Goal: Task Accomplishment & Management: Manage account settings

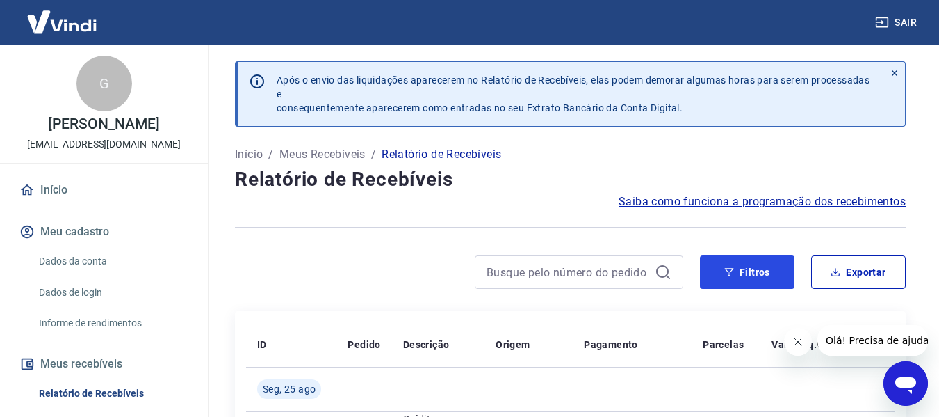
click at [735, 280] on button "Filtros" at bounding box center [747, 271] width 95 height 33
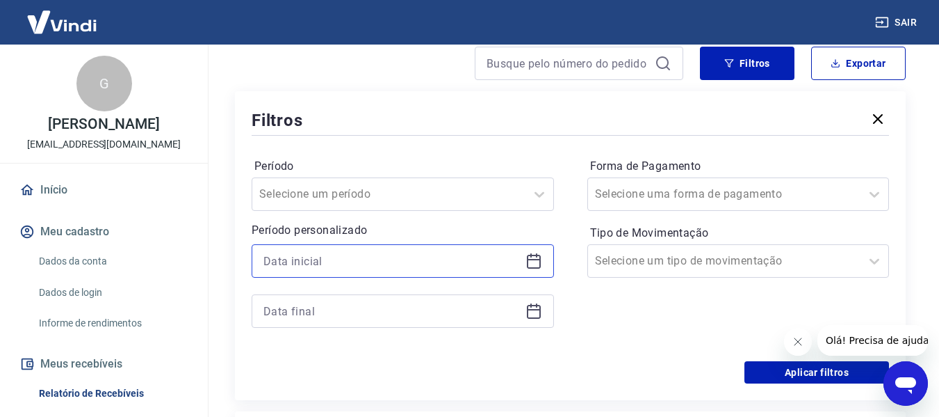
click at [373, 250] on input at bounding box center [392, 260] width 257 height 21
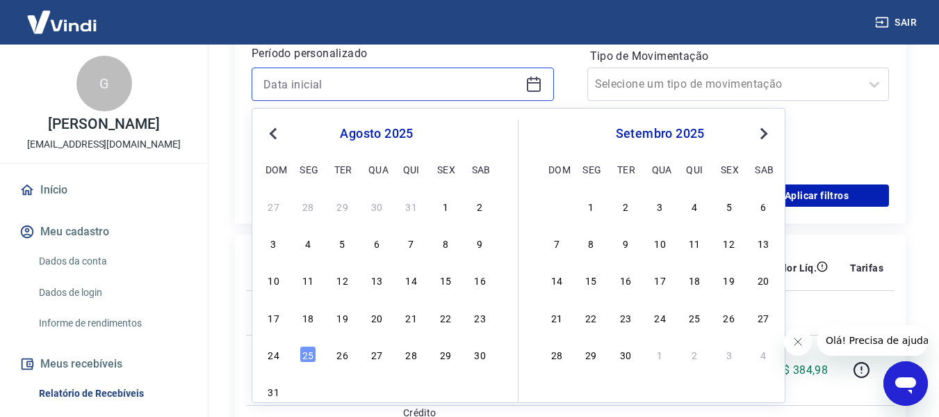
scroll to position [417, 0]
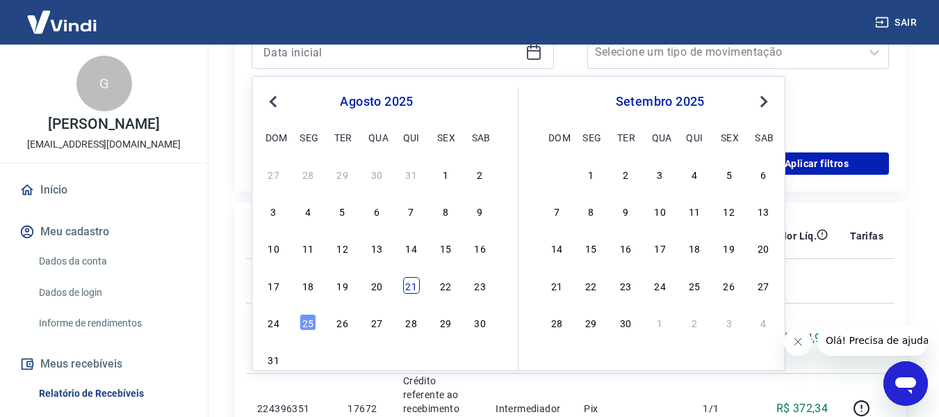
click at [407, 290] on div "21" at bounding box center [411, 285] width 17 height 17
type input "[DATE]"
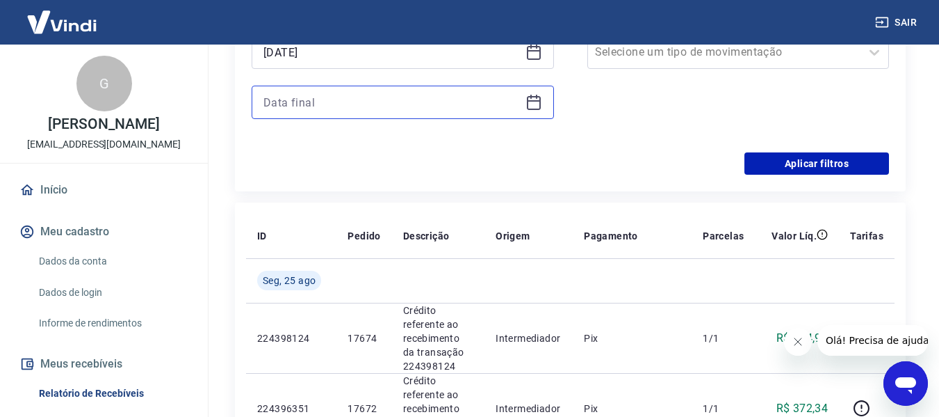
click at [353, 104] on input at bounding box center [392, 102] width 257 height 21
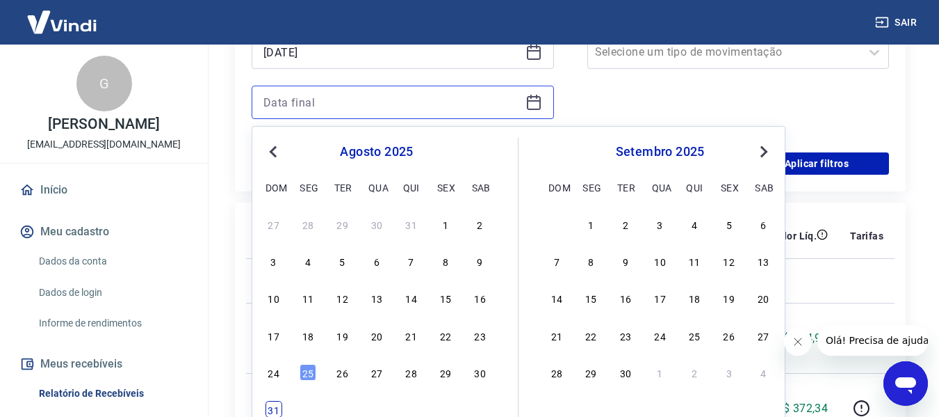
scroll to position [487, 0]
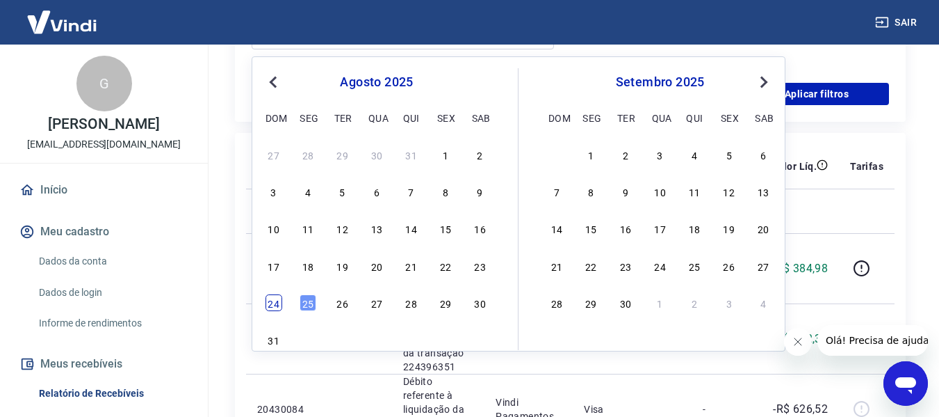
click at [276, 302] on div "24" at bounding box center [274, 302] width 17 height 17
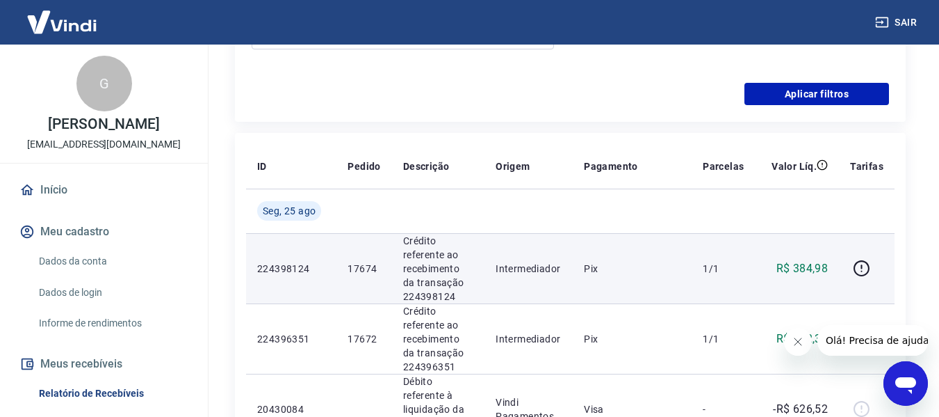
type input "[DATE]"
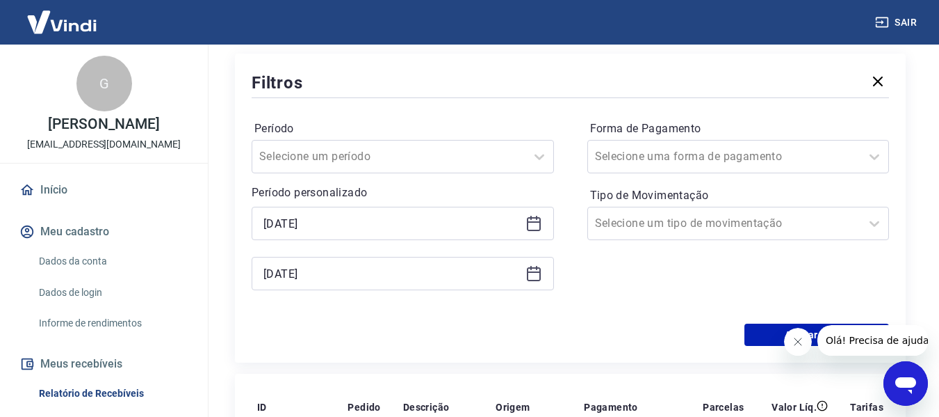
scroll to position [278, 0]
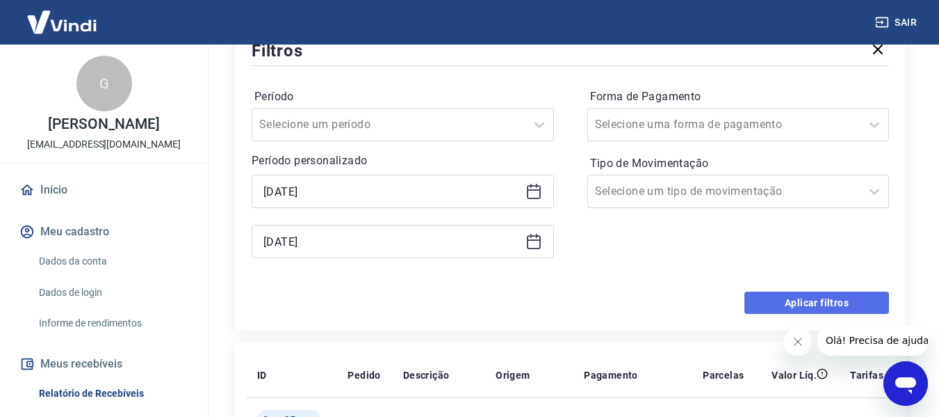
click at [773, 299] on button "Aplicar filtros" at bounding box center [817, 302] width 145 height 22
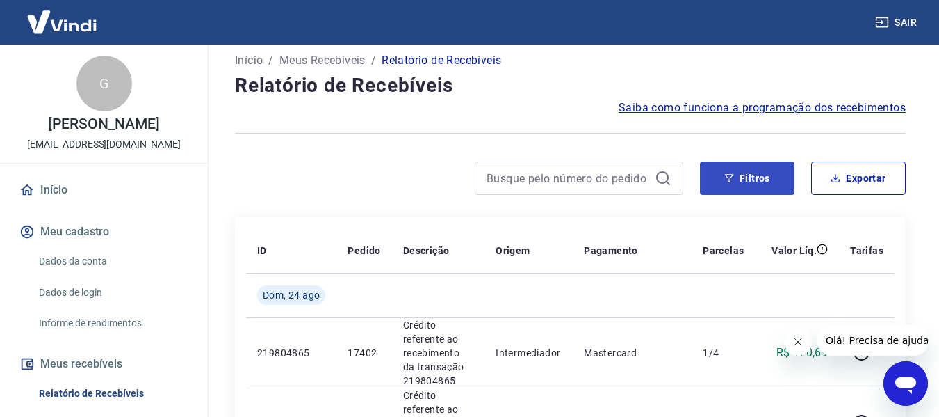
scroll to position [70, 0]
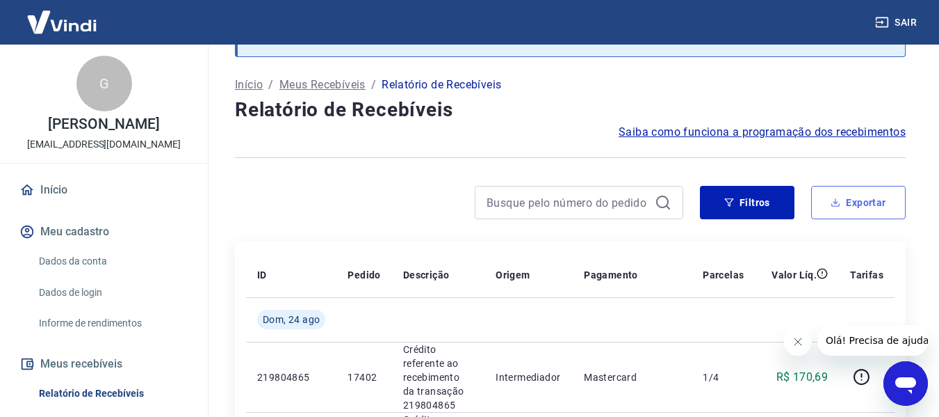
click at [879, 201] on button "Exportar" at bounding box center [858, 202] width 95 height 33
type input "[DATE]"
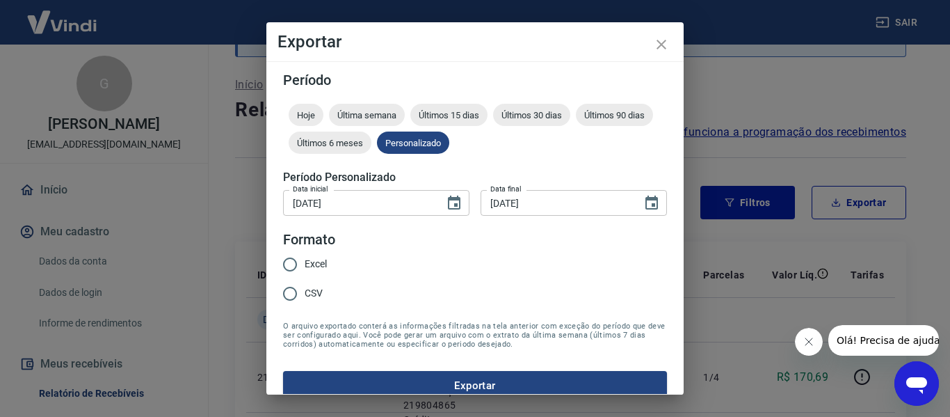
click at [304, 260] on input "Excel" at bounding box center [289, 264] width 29 height 29
radio input "true"
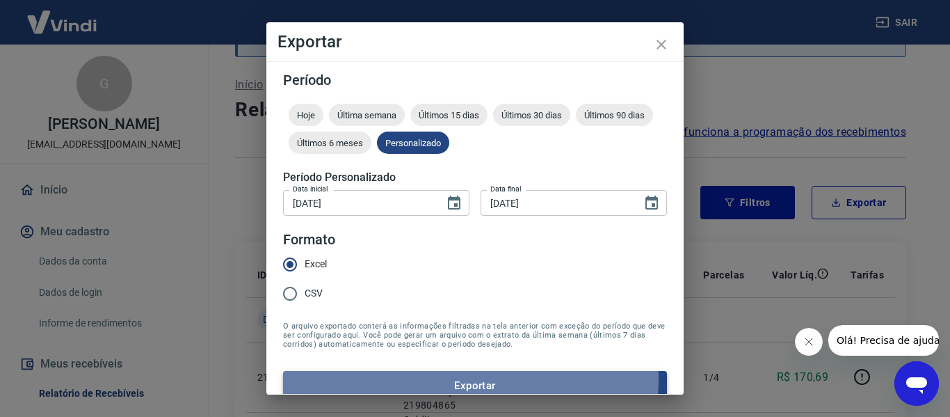
click at [438, 378] on button "Exportar" at bounding box center [475, 385] width 384 height 29
